Goal: Navigation & Orientation: Go to known website

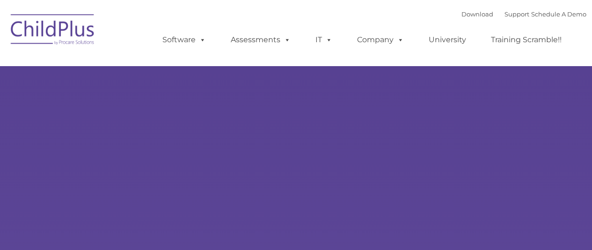
type input ""
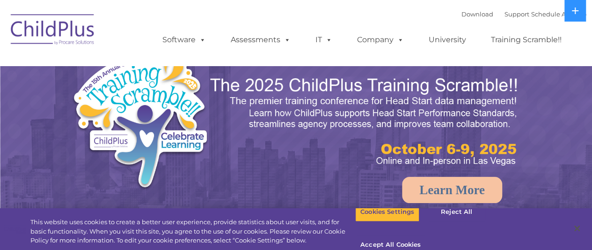
select select "MEDIUM"
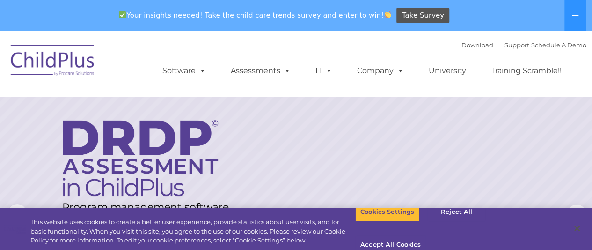
click at [79, 64] on img at bounding box center [53, 61] width 94 height 47
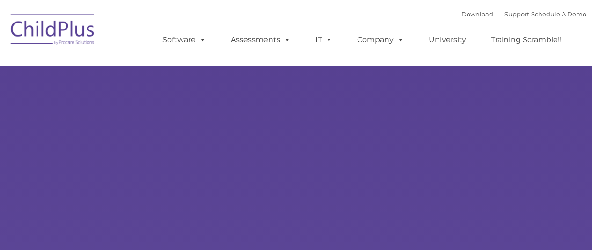
type input ""
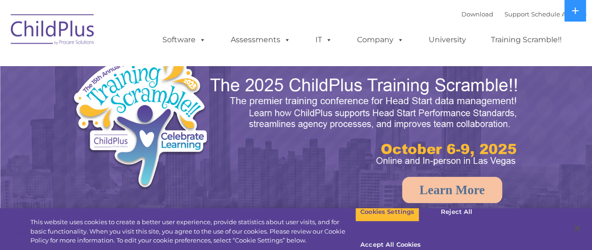
select select "MEDIUM"
